Goal: Task Accomplishment & Management: Complete application form

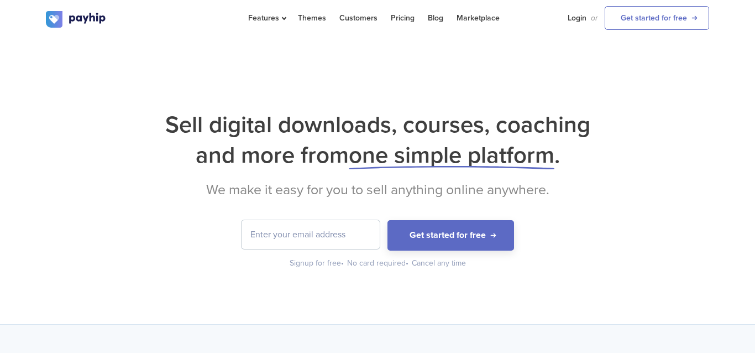
click at [286, 235] on input "email" at bounding box center [310, 234] width 138 height 29
type input "[EMAIL_ADDRESS][DOMAIN_NAME]"
click at [387, 220] on button "Get started for free" at bounding box center [450, 235] width 127 height 30
click at [582, 17] on link "Login" at bounding box center [576, 18] width 19 height 36
